Goal: Check status: Check status

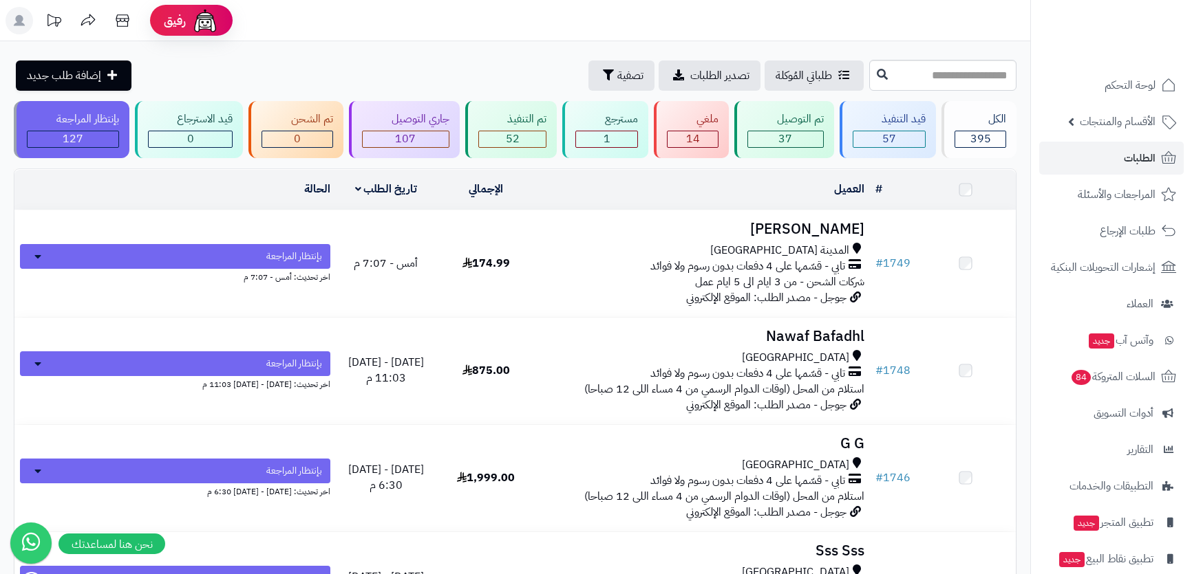
click at [777, 222] on h3 "[PERSON_NAME]" at bounding box center [702, 230] width 323 height 16
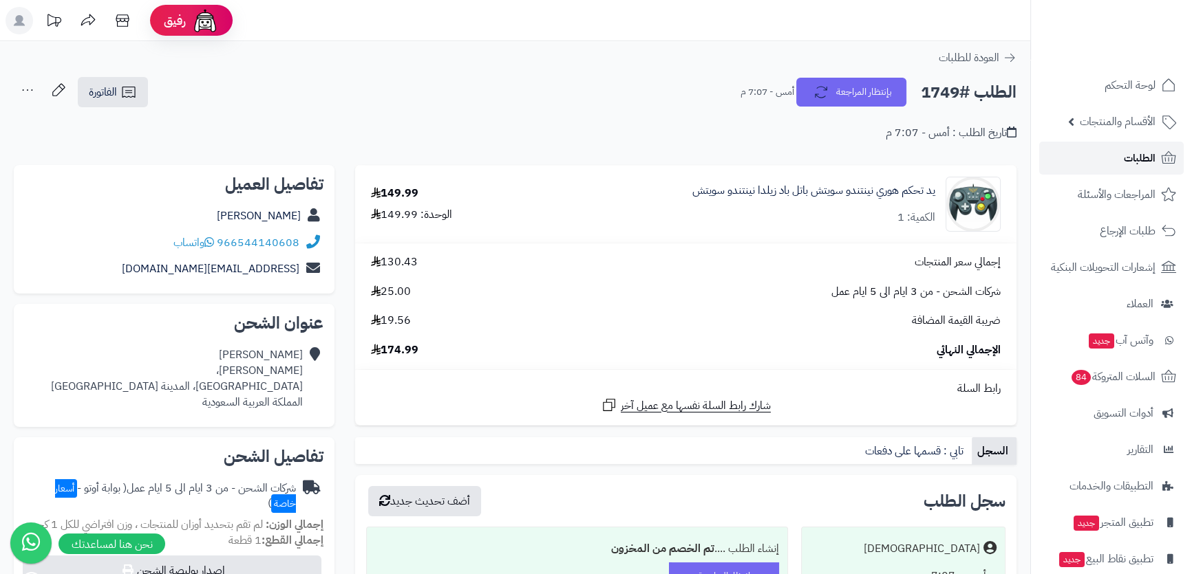
click at [1131, 162] on span "الطلبات" at bounding box center [1139, 158] width 32 height 19
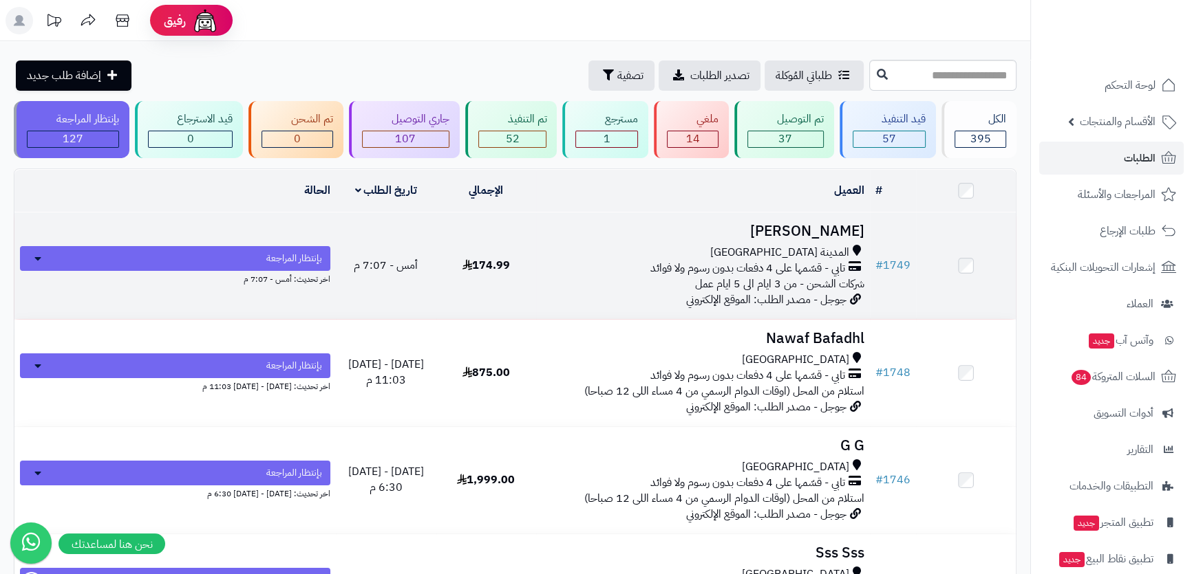
click at [785, 226] on h3 "[PERSON_NAME]" at bounding box center [702, 232] width 323 height 16
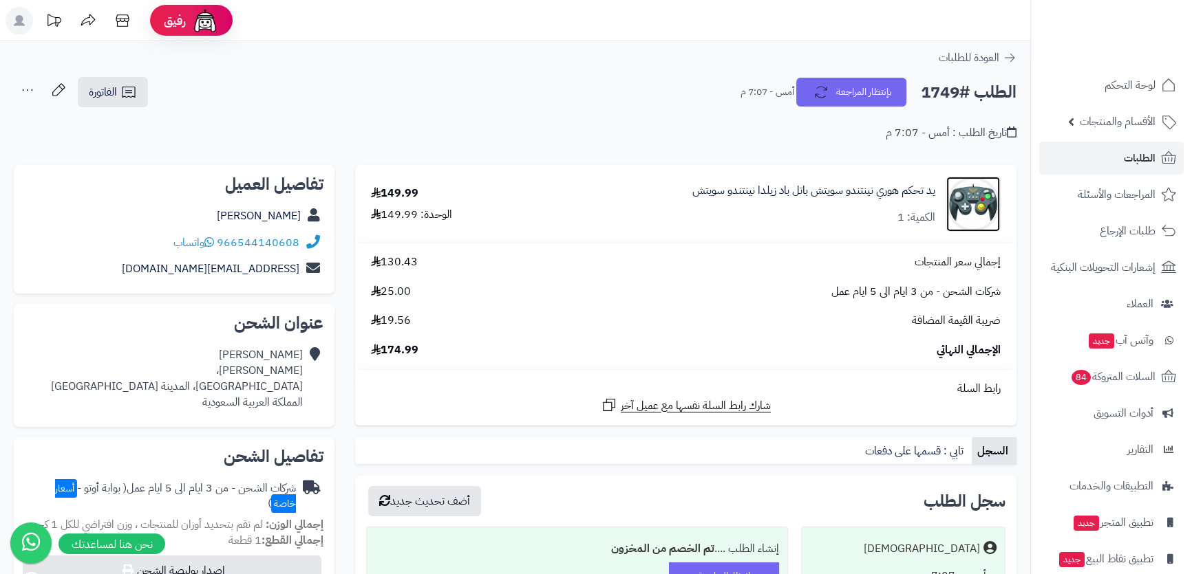
click at [969, 197] on img at bounding box center [973, 204] width 54 height 55
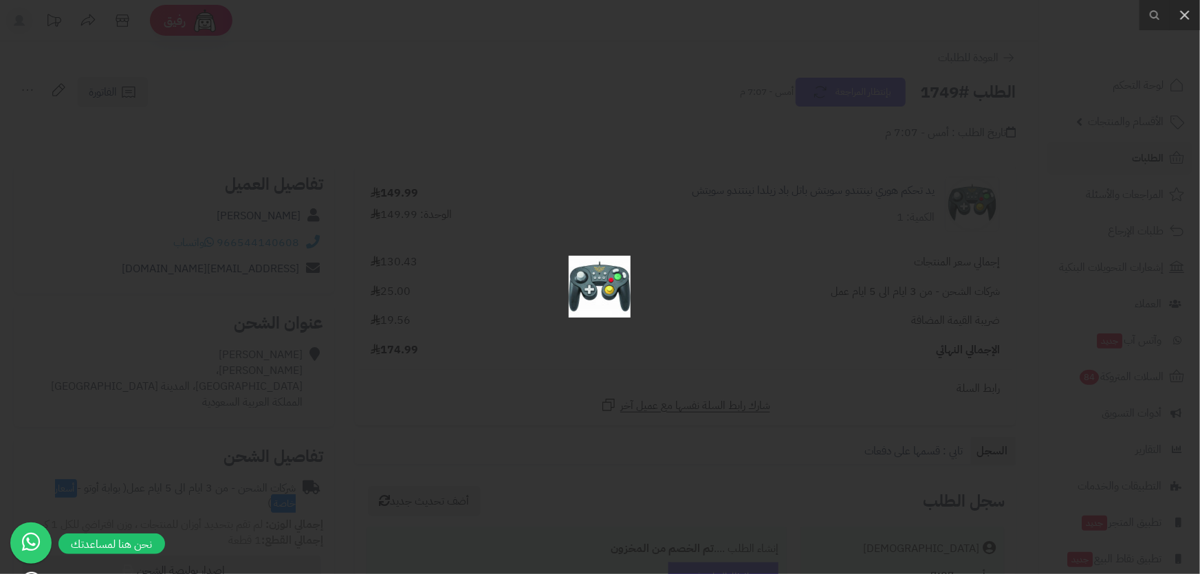
click at [878, 191] on div at bounding box center [600, 287] width 1200 height 574
